Goal: Task Accomplishment & Management: Manage account settings

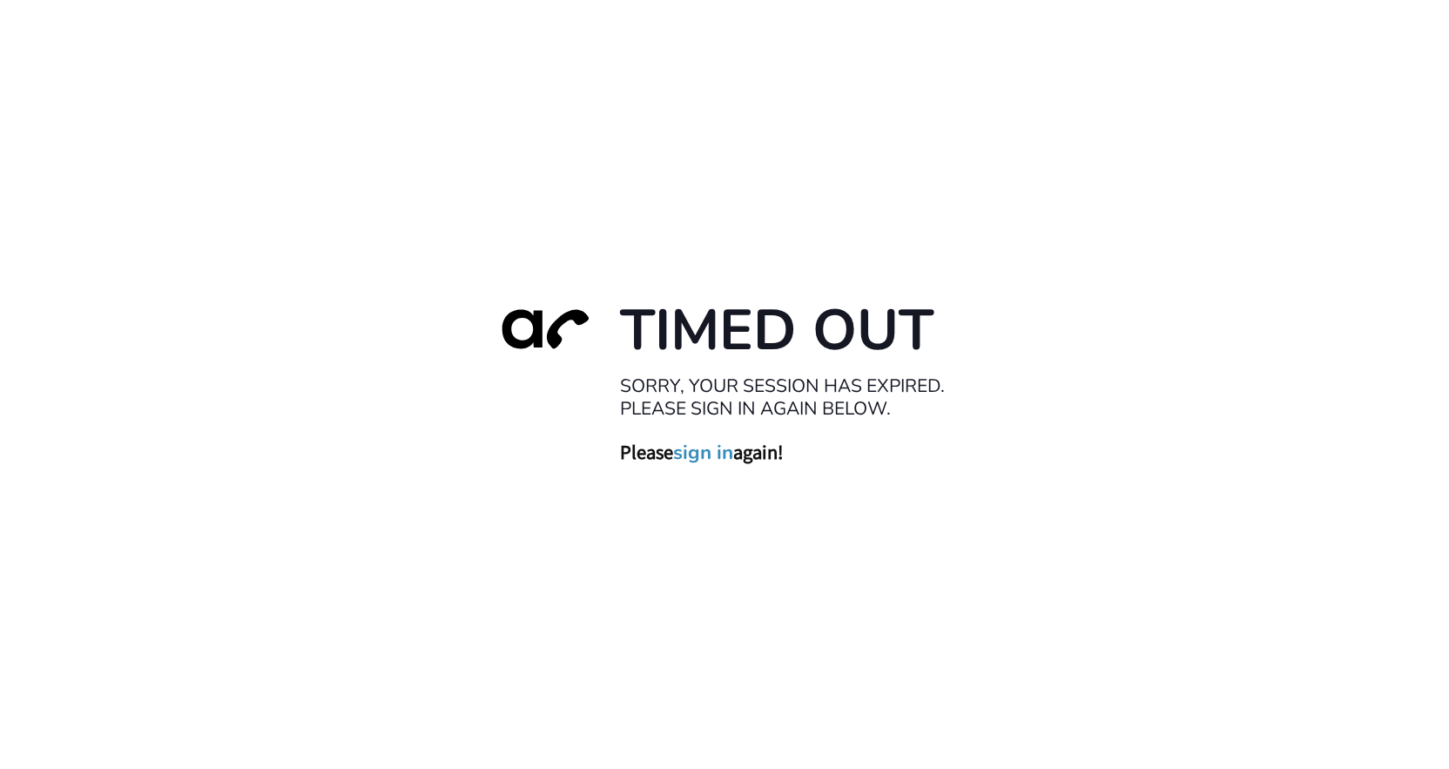
click at [701, 455] on link "sign in" at bounding box center [703, 452] width 60 height 24
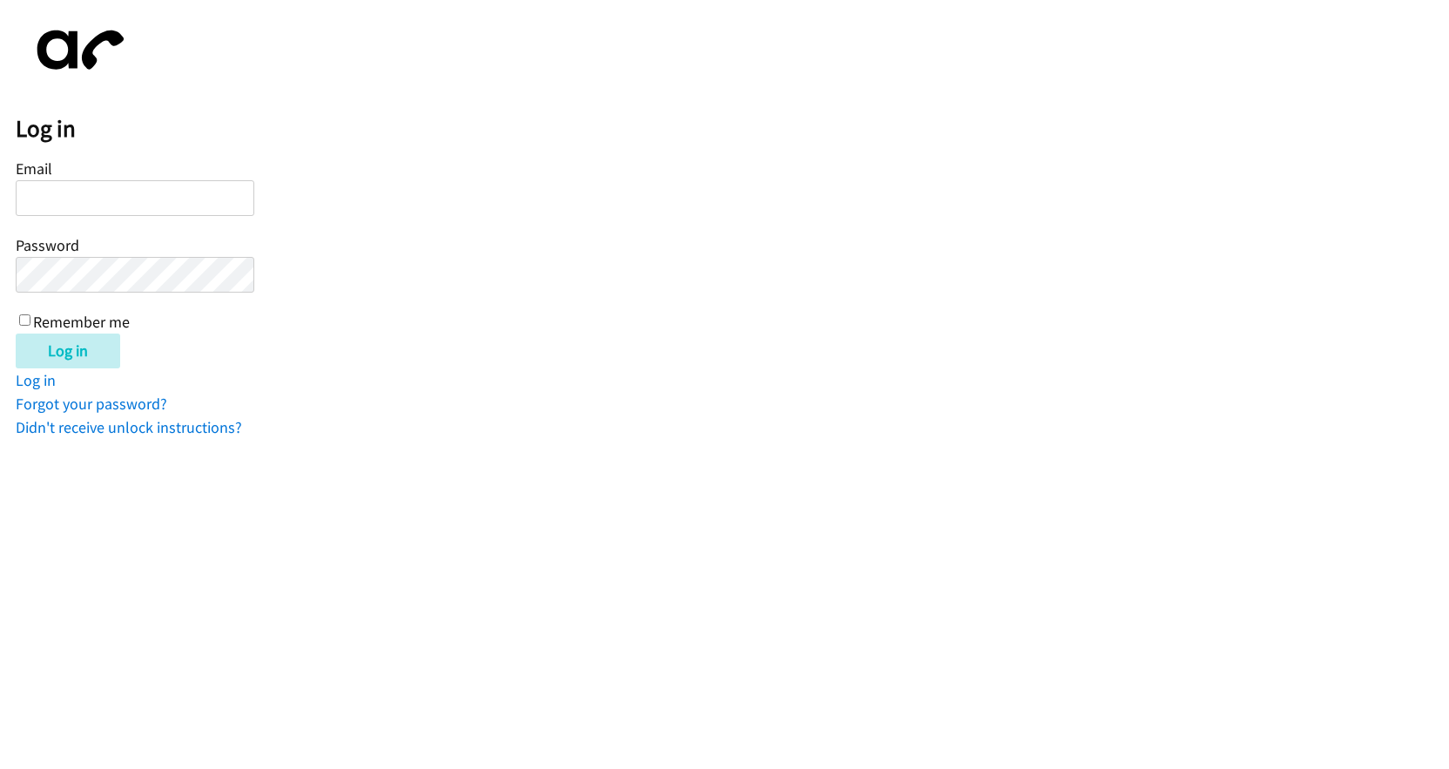
click at [129, 195] on input "Email" at bounding box center [135, 198] width 239 height 36
type input "F"
type input "[EMAIL_ADDRESS][DOMAIN_NAME]"
click at [72, 348] on input "Log in" at bounding box center [68, 350] width 104 height 35
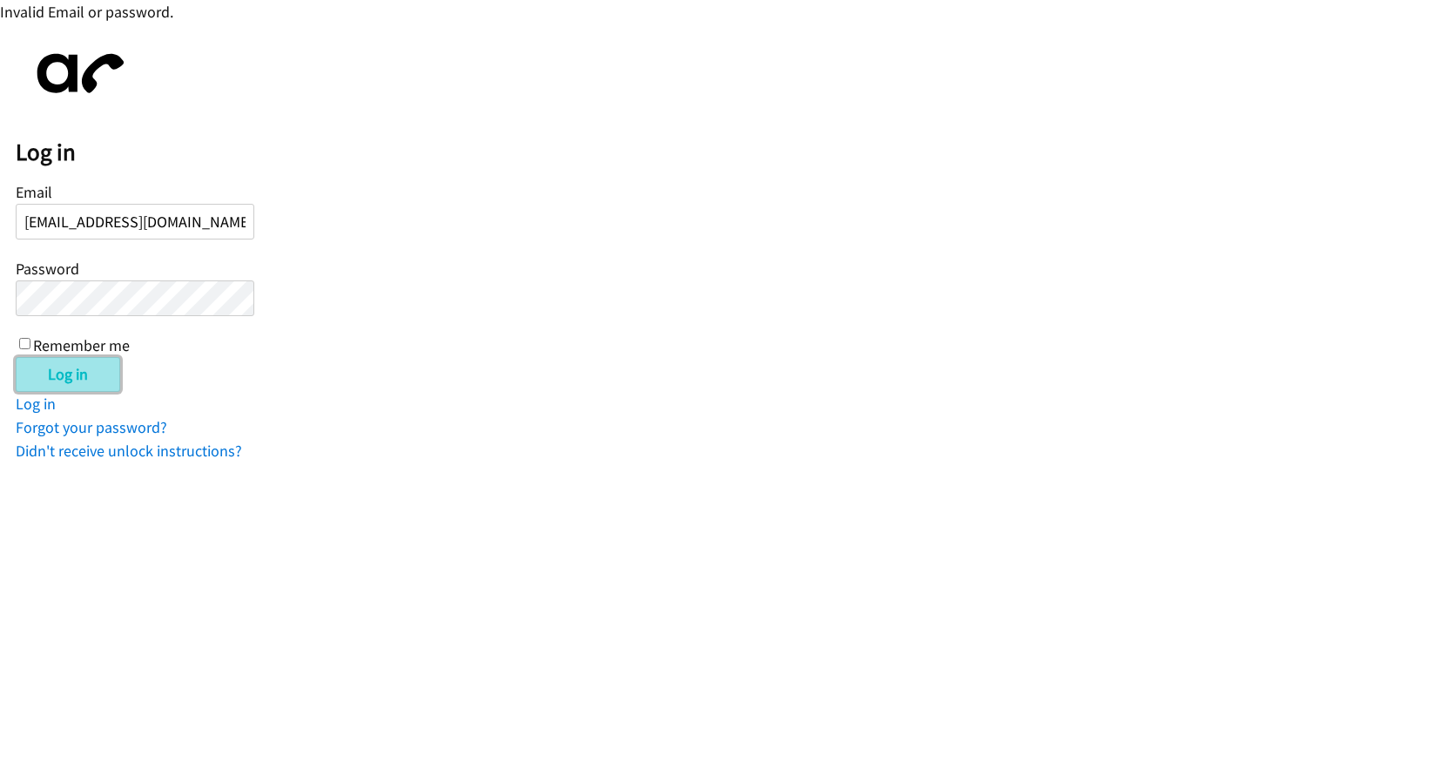
click at [52, 383] on input "Log in" at bounding box center [68, 374] width 104 height 35
